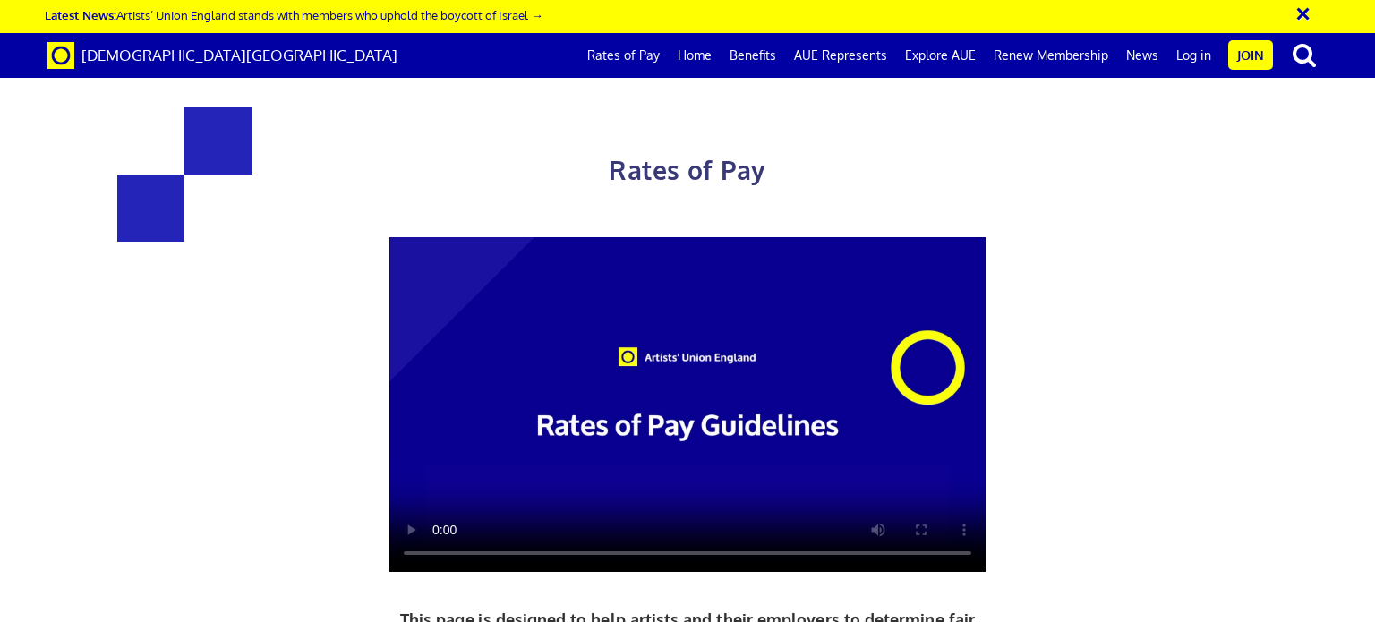
scroll to position [895, 0]
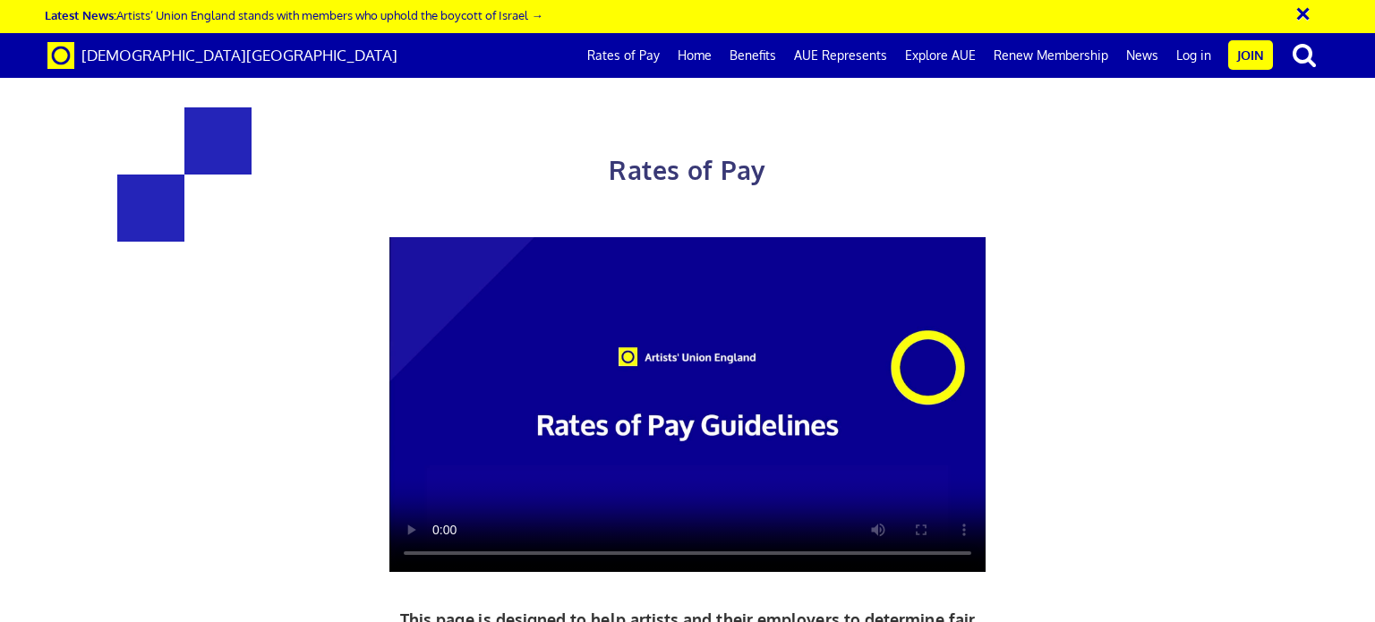
scroll to position [4745, 0]
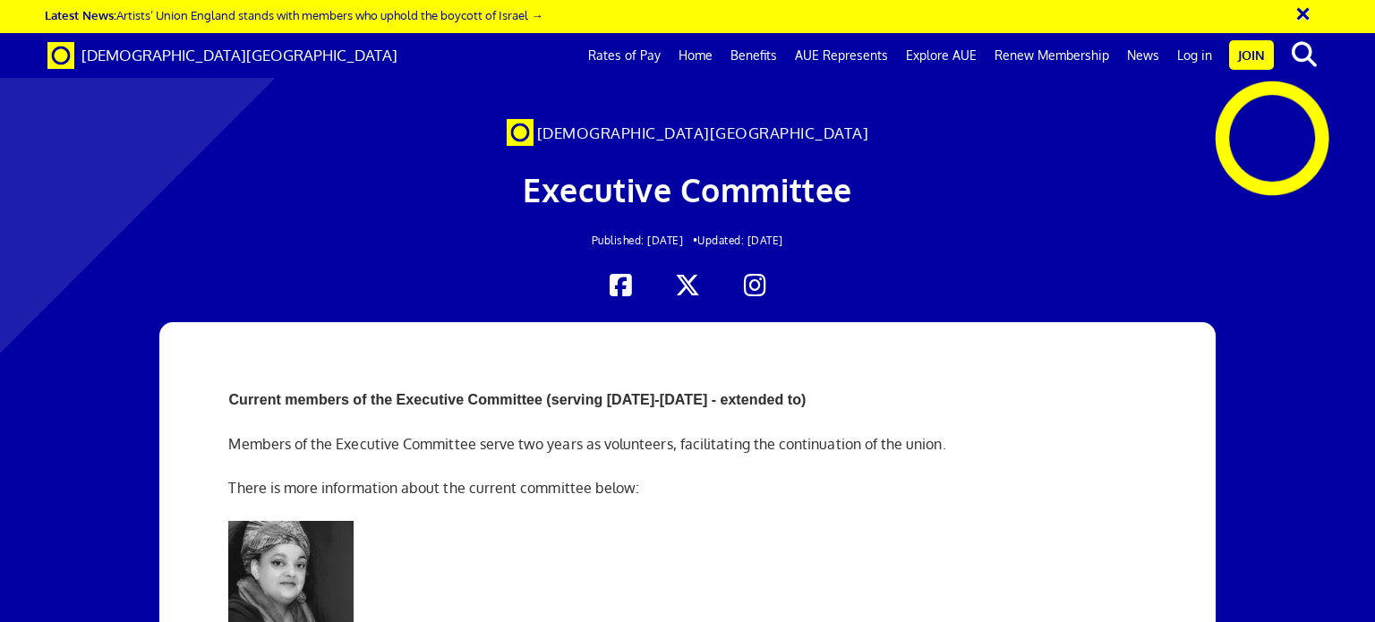
scroll to position [4387, 0]
click at [707, 54] on link "Home" at bounding box center [696, 55] width 52 height 45
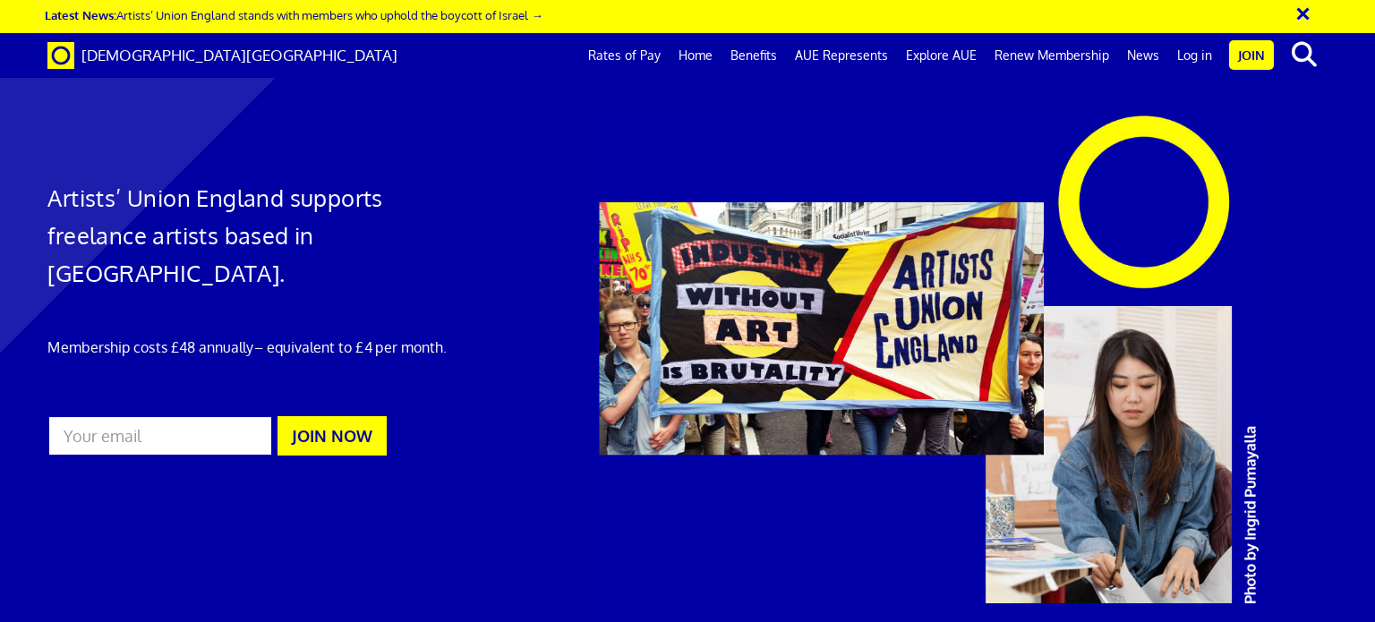
scroll to position [3134, 0]
